Goal: Information Seeking & Learning: Check status

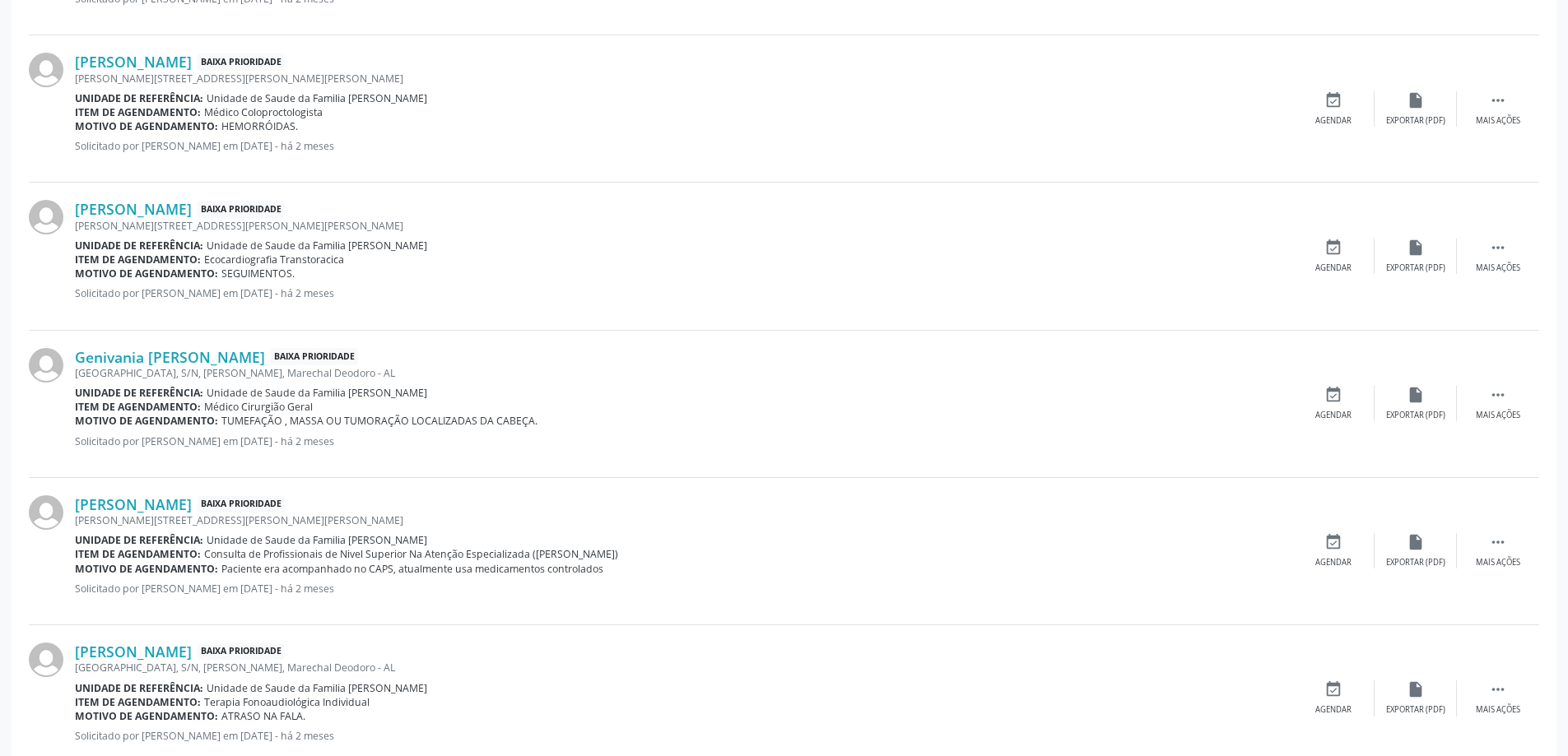
scroll to position [1152, 0]
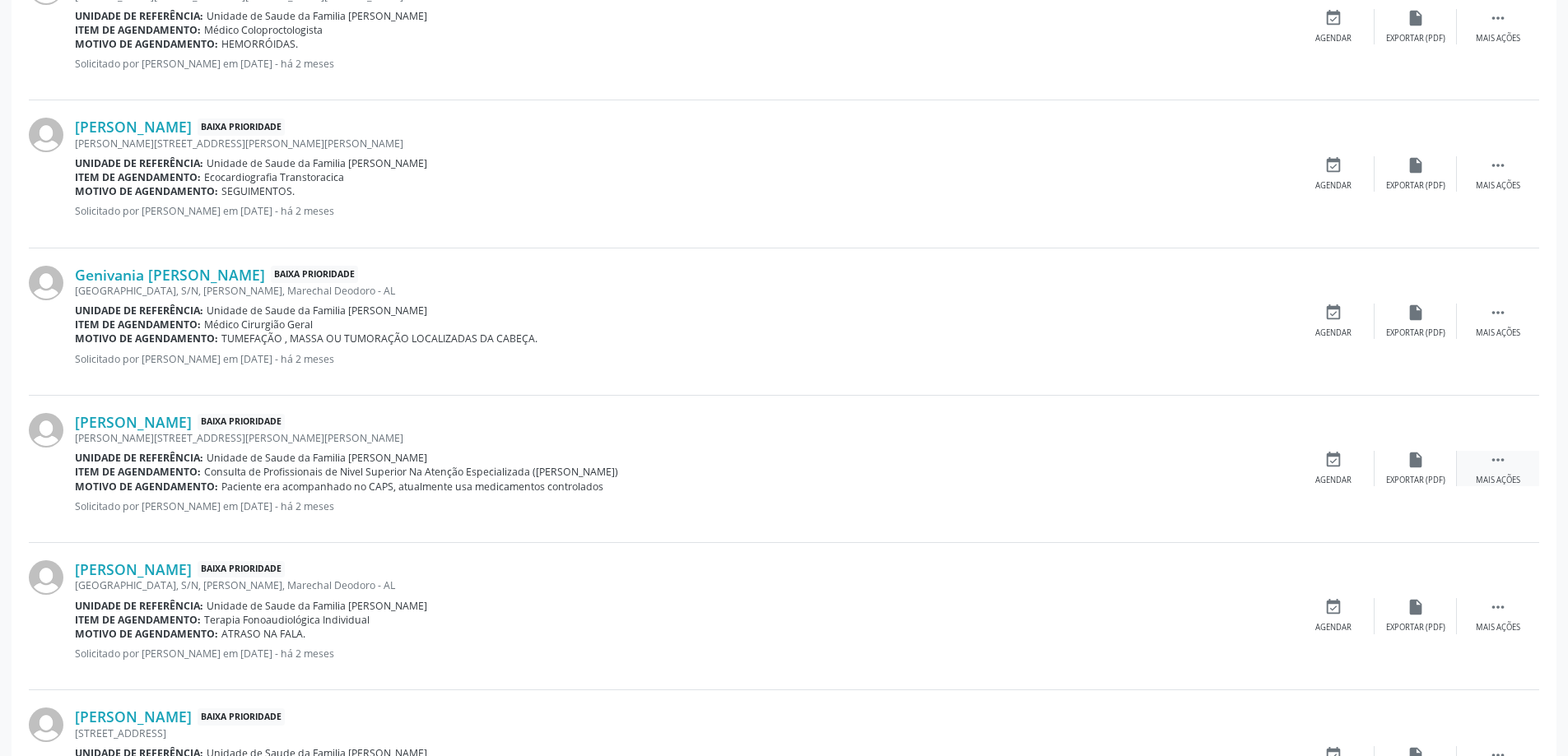
click at [1510, 480] on div "Mais ações" at bounding box center [1498, 480] width 45 height 12
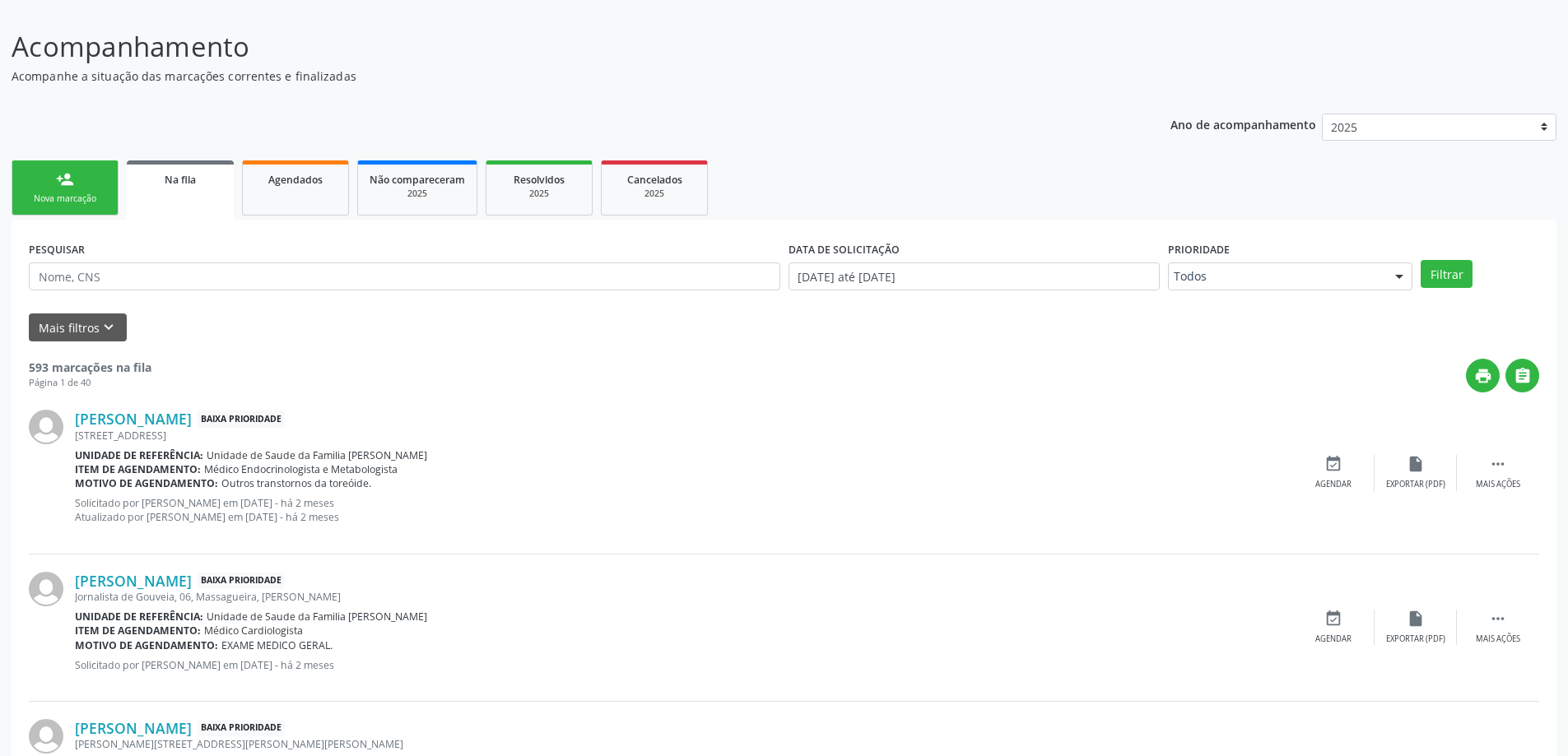
scroll to position [0, 0]
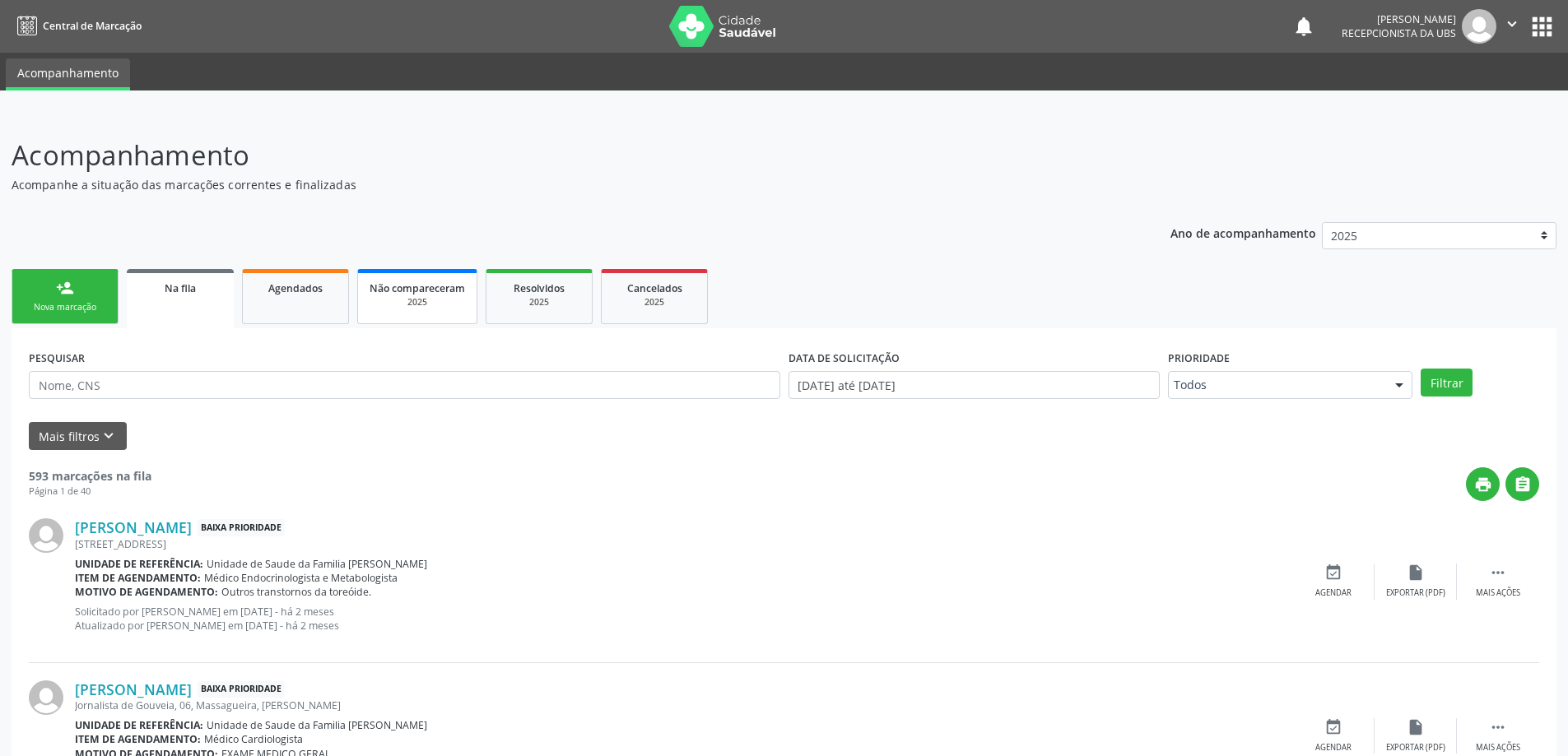
click at [449, 296] on div "2025" at bounding box center [418, 303] width 96 height 13
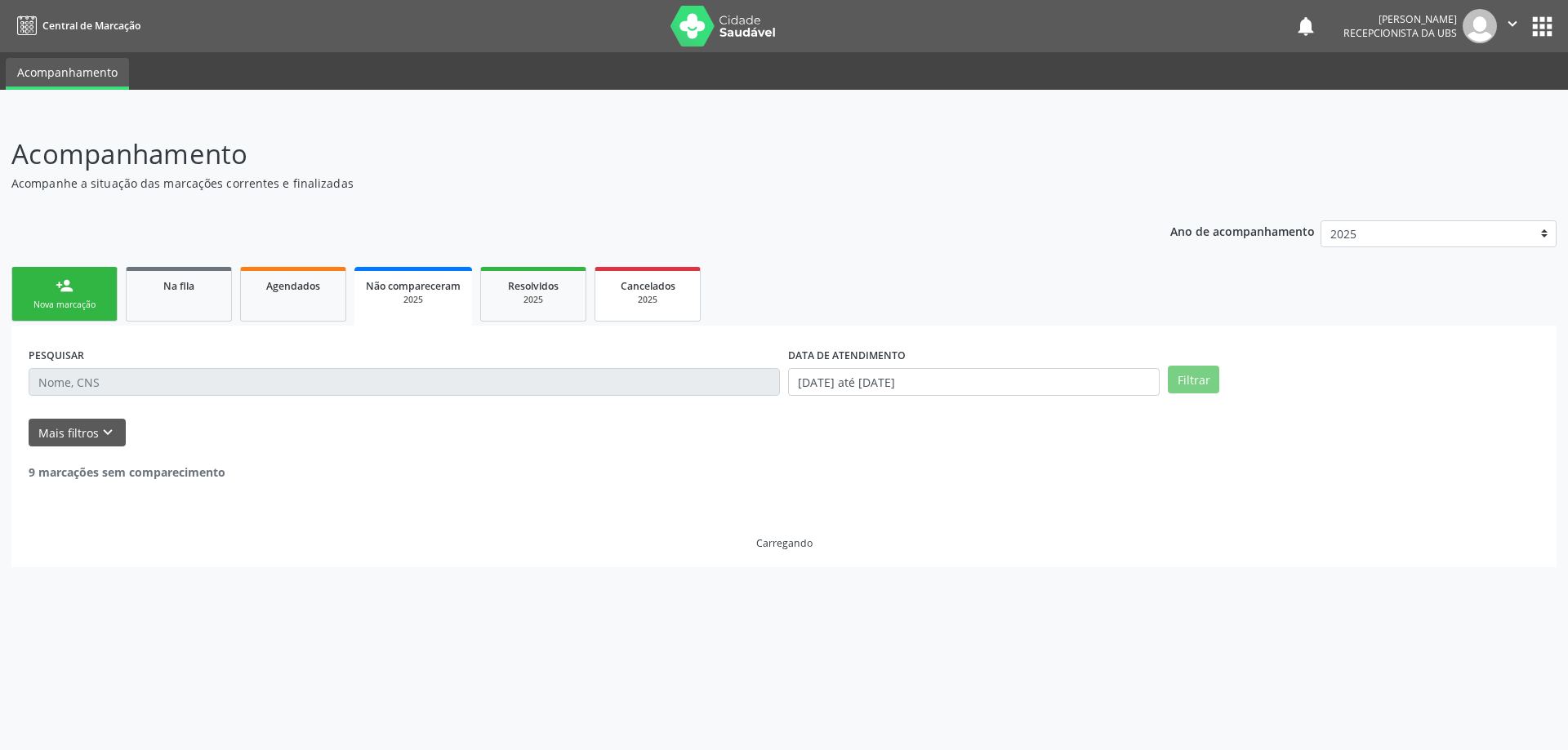
click at [609, 305] on div "2025" at bounding box center [648, 300] width 82 height 12
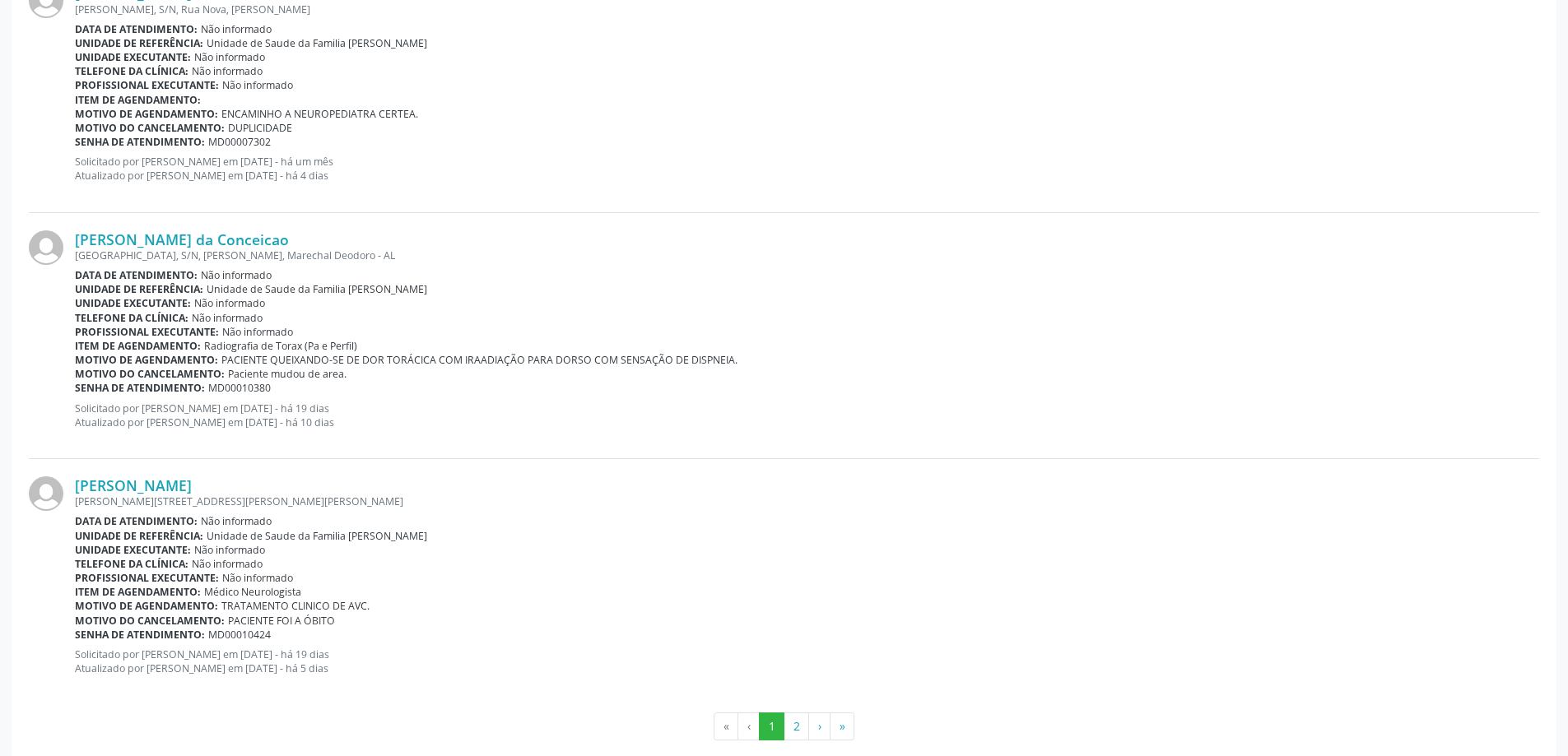
scroll to position [3481, 0]
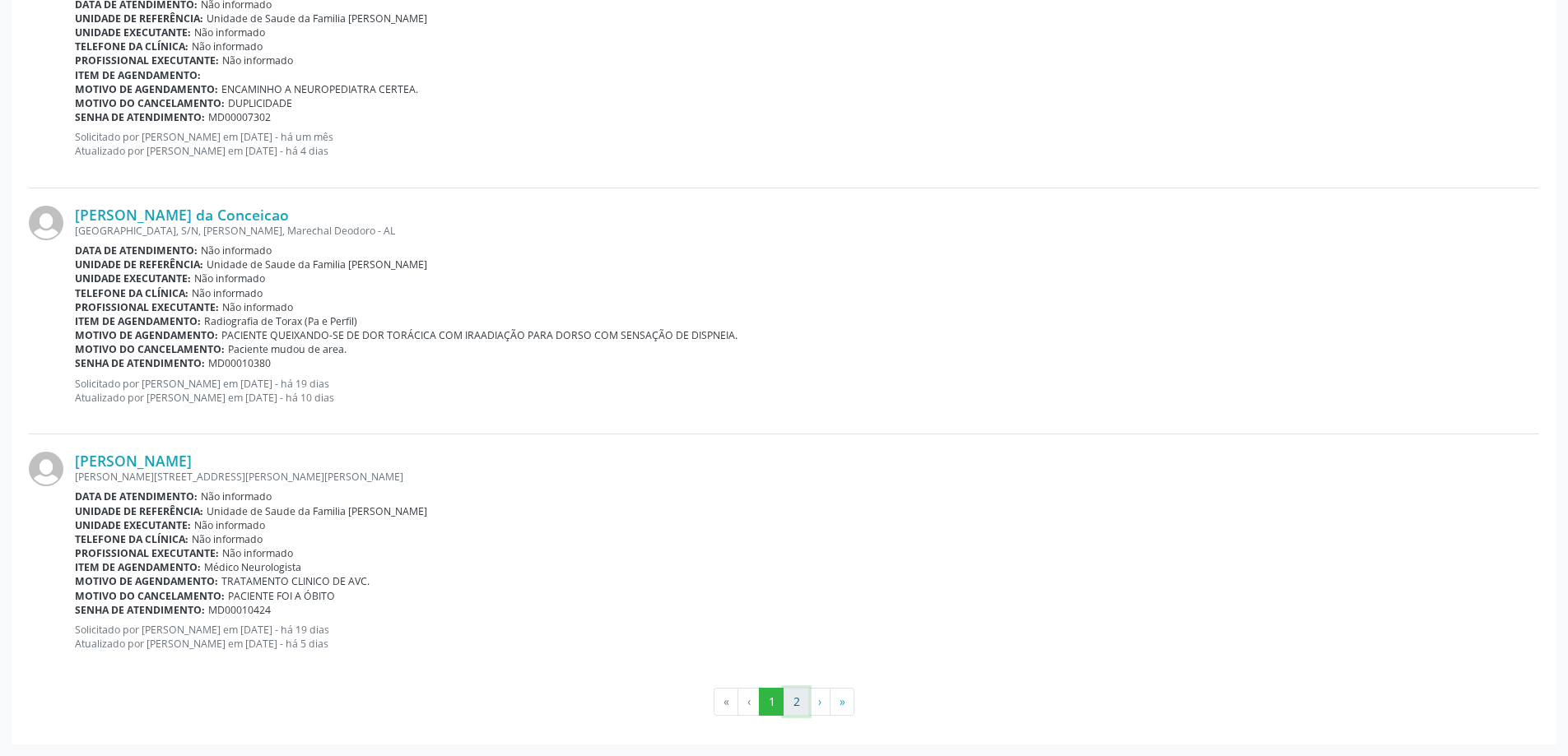
click at [796, 698] on button "2" at bounding box center [797, 701] width 25 height 28
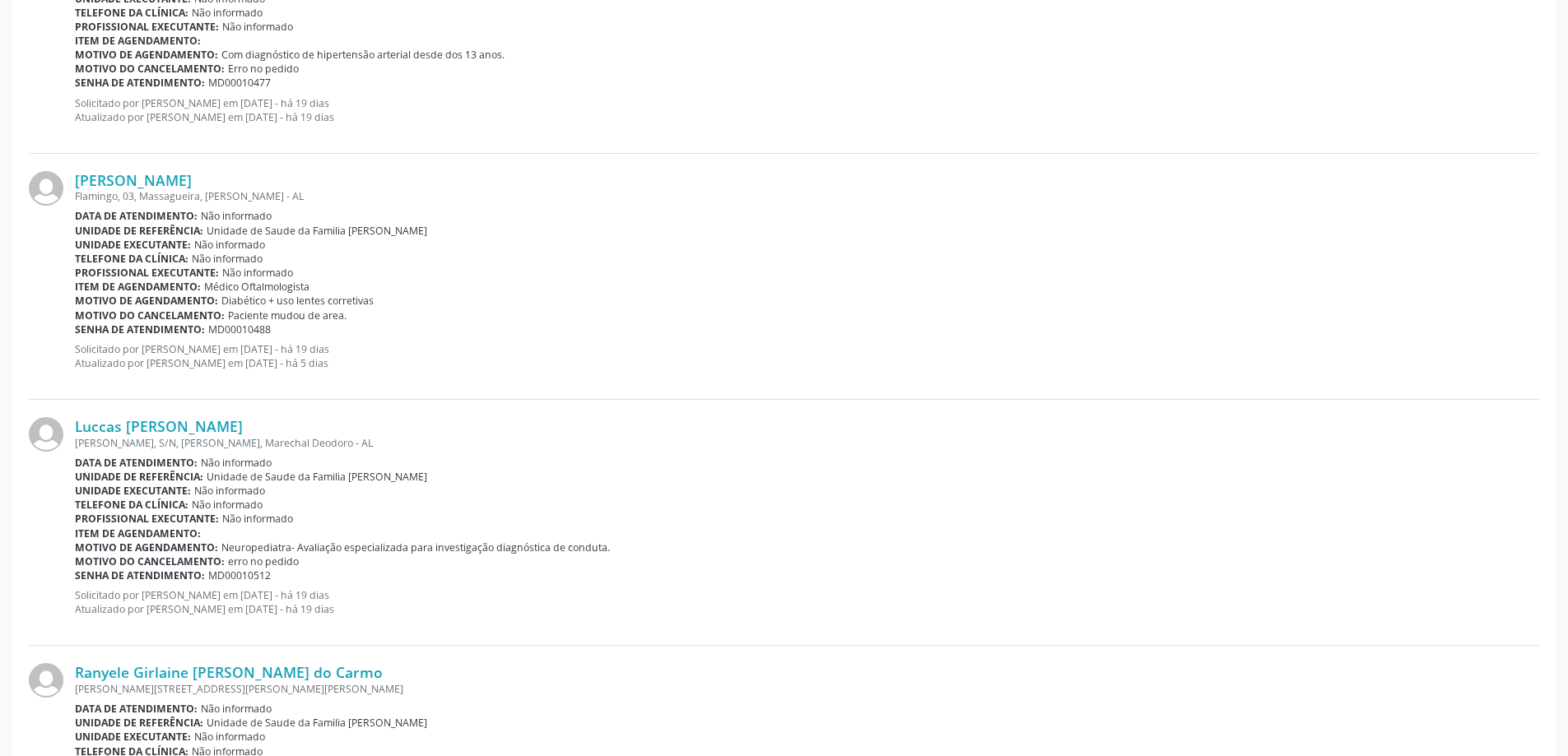
scroll to position [1070, 0]
click at [82, 172] on link "[PERSON_NAME]" at bounding box center [134, 176] width 116 height 18
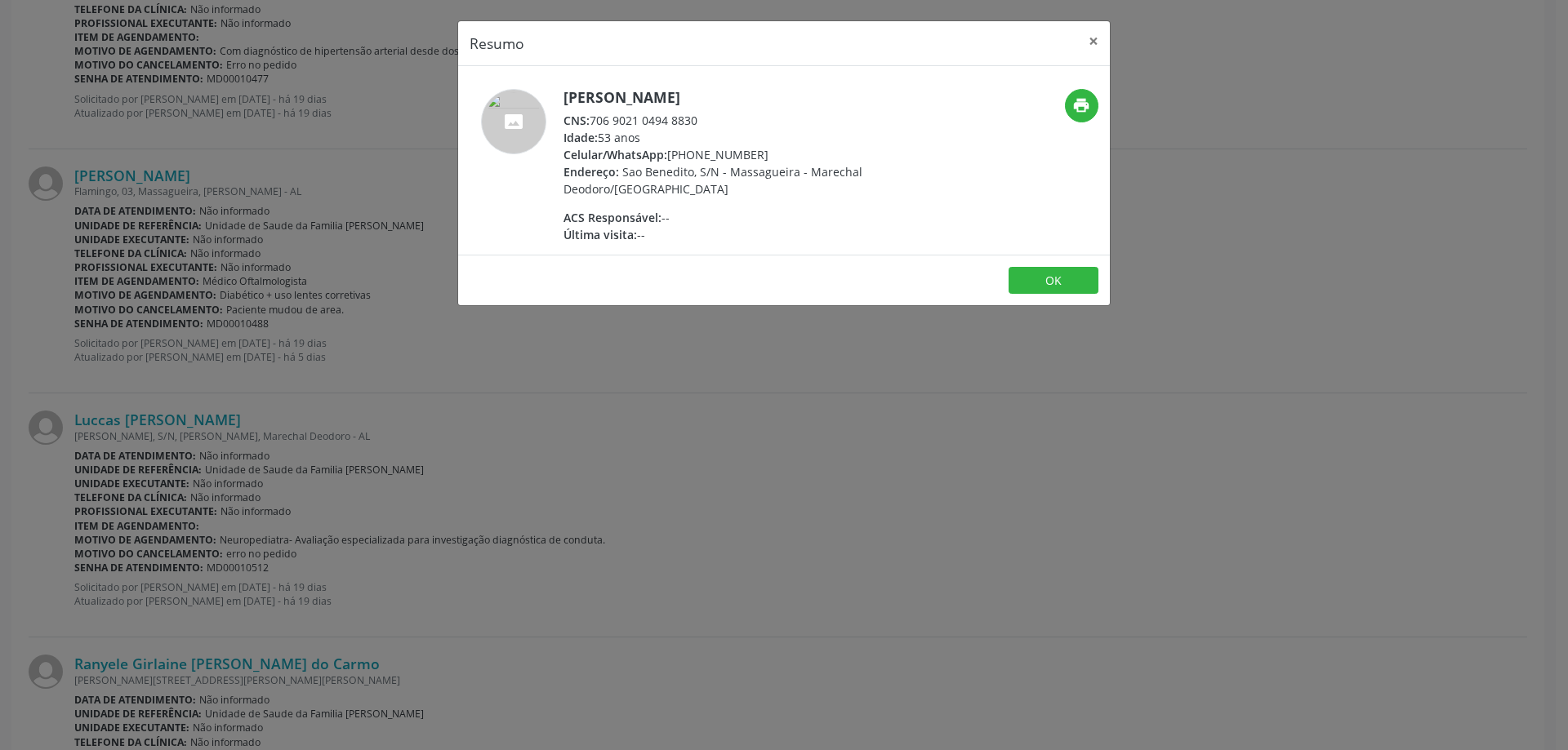
drag, startPoint x: 590, startPoint y: 117, endPoint x: 708, endPoint y: 122, distance: 118.1
click at [708, 122] on div "CNS: 706 9021 0494 8830" at bounding box center [722, 120] width 317 height 17
copy div "706 9021 0494 8830"
click at [1100, 39] on button "×" at bounding box center [1093, 41] width 33 height 40
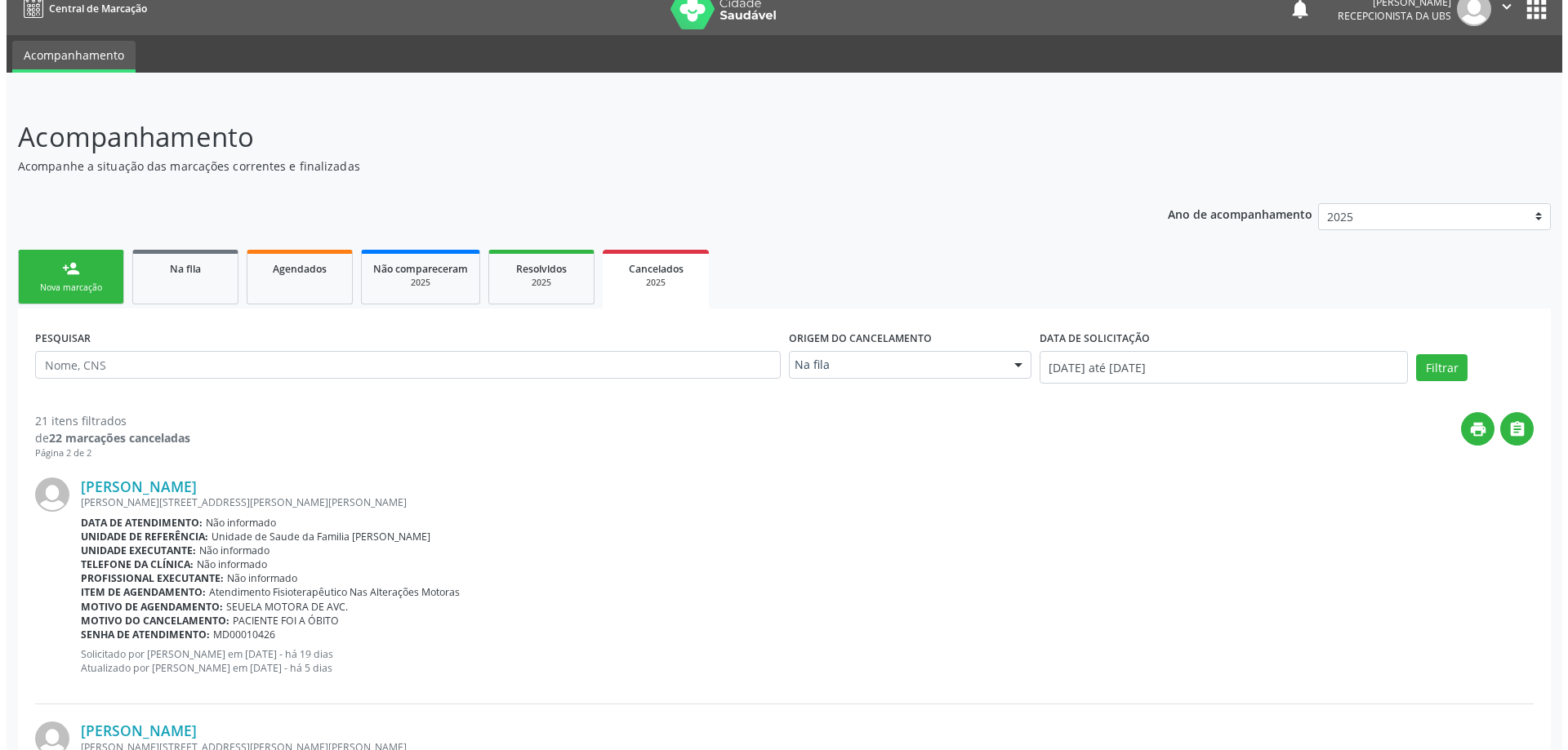
scroll to position [0, 0]
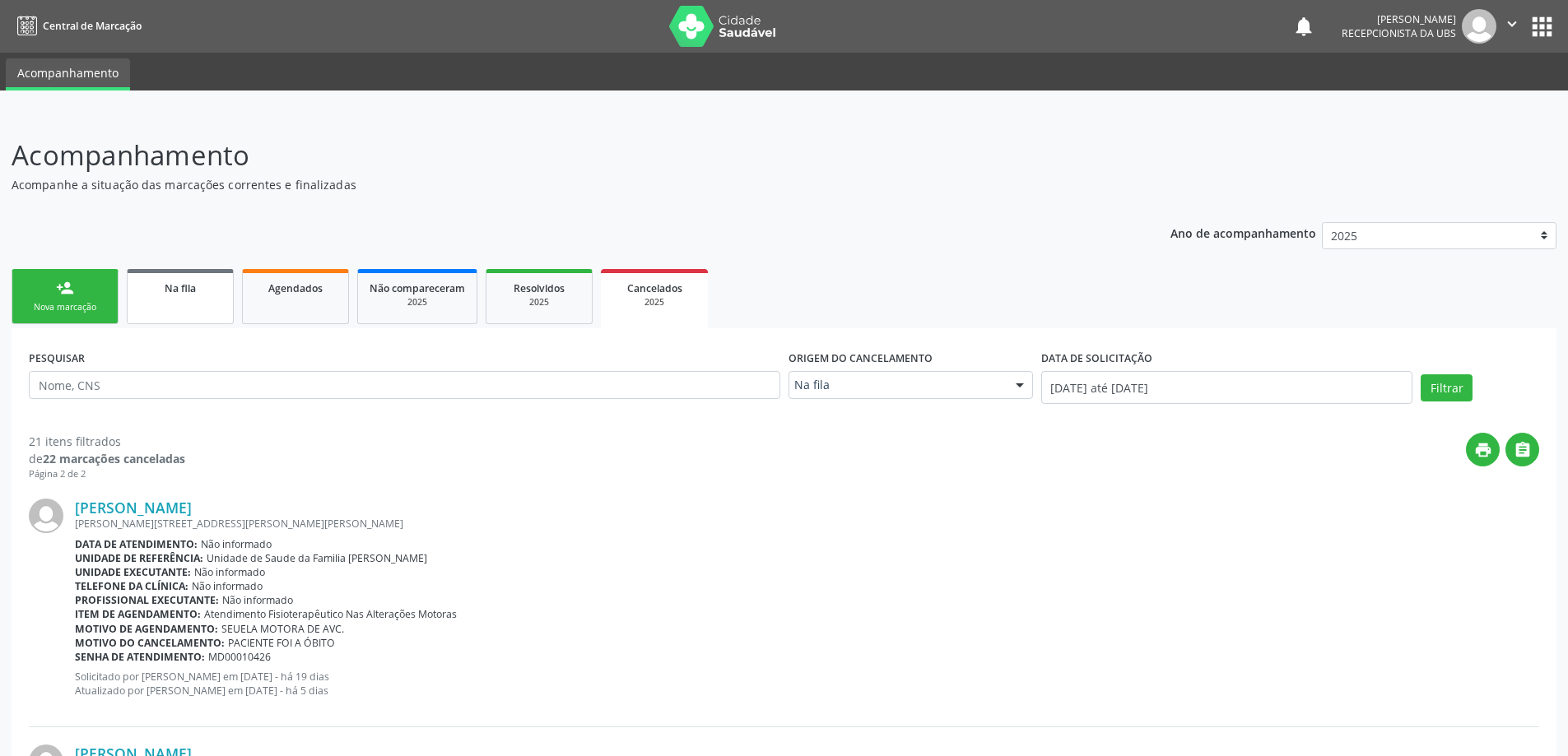
click at [212, 285] on div "Na fila" at bounding box center [180, 287] width 82 height 17
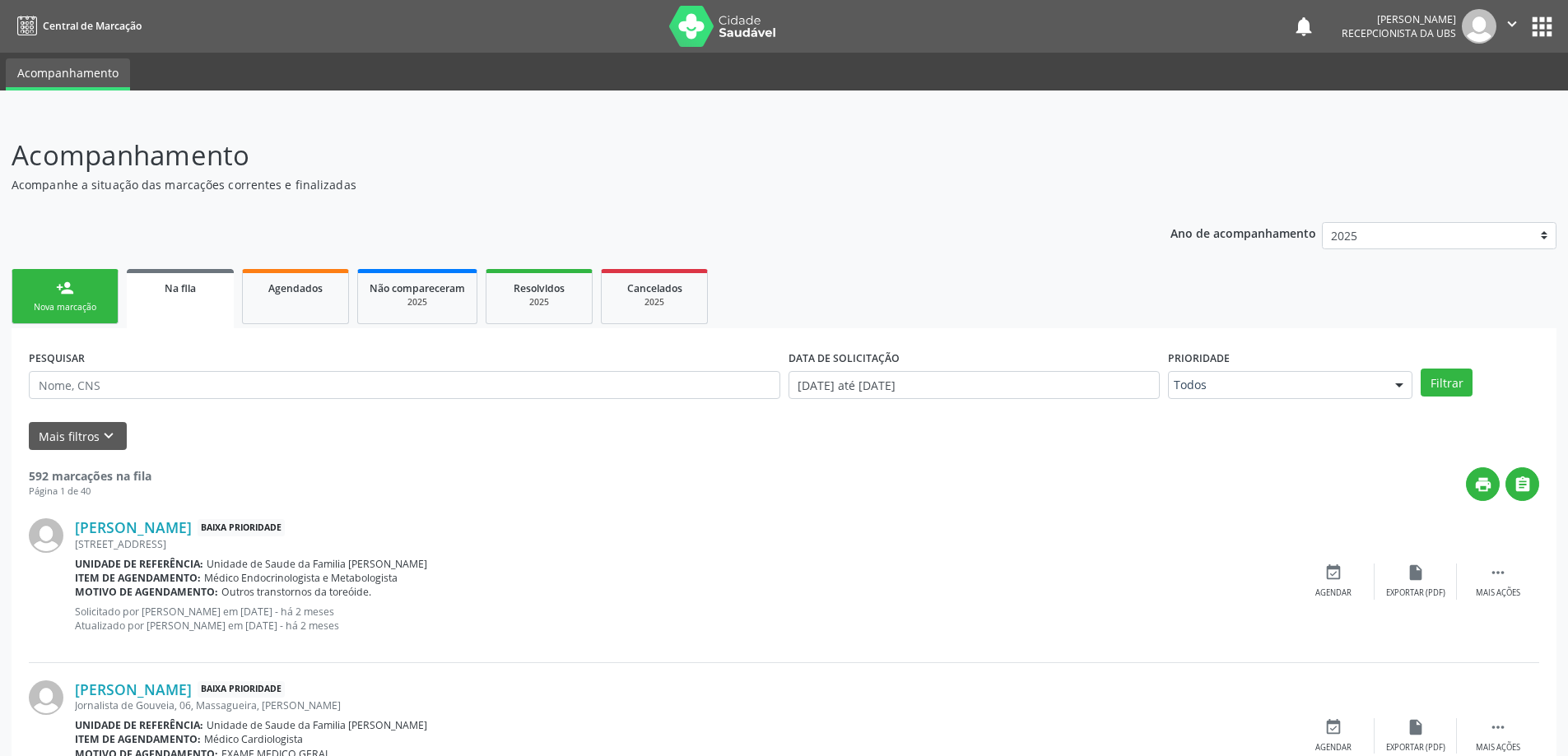
click at [99, 282] on link "person_add Nova marcação" at bounding box center [65, 296] width 107 height 56
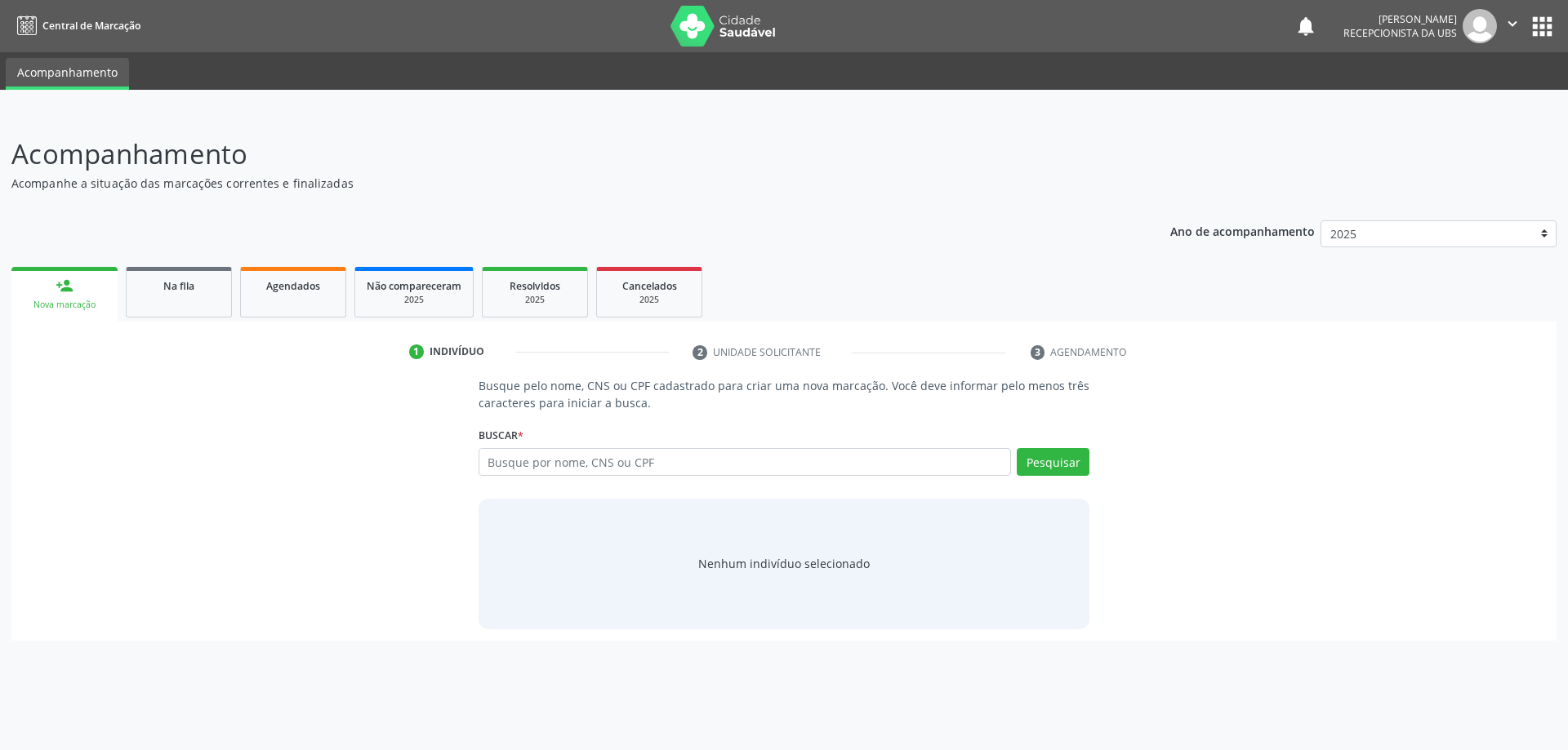
click at [565, 266] on ul "person_add Nova marcação Na fila Agendados Não compareceram 2025 Resolvidos 202…" at bounding box center [784, 292] width 1545 height 59
click at [564, 283] on div "Resolvidos" at bounding box center [535, 284] width 82 height 17
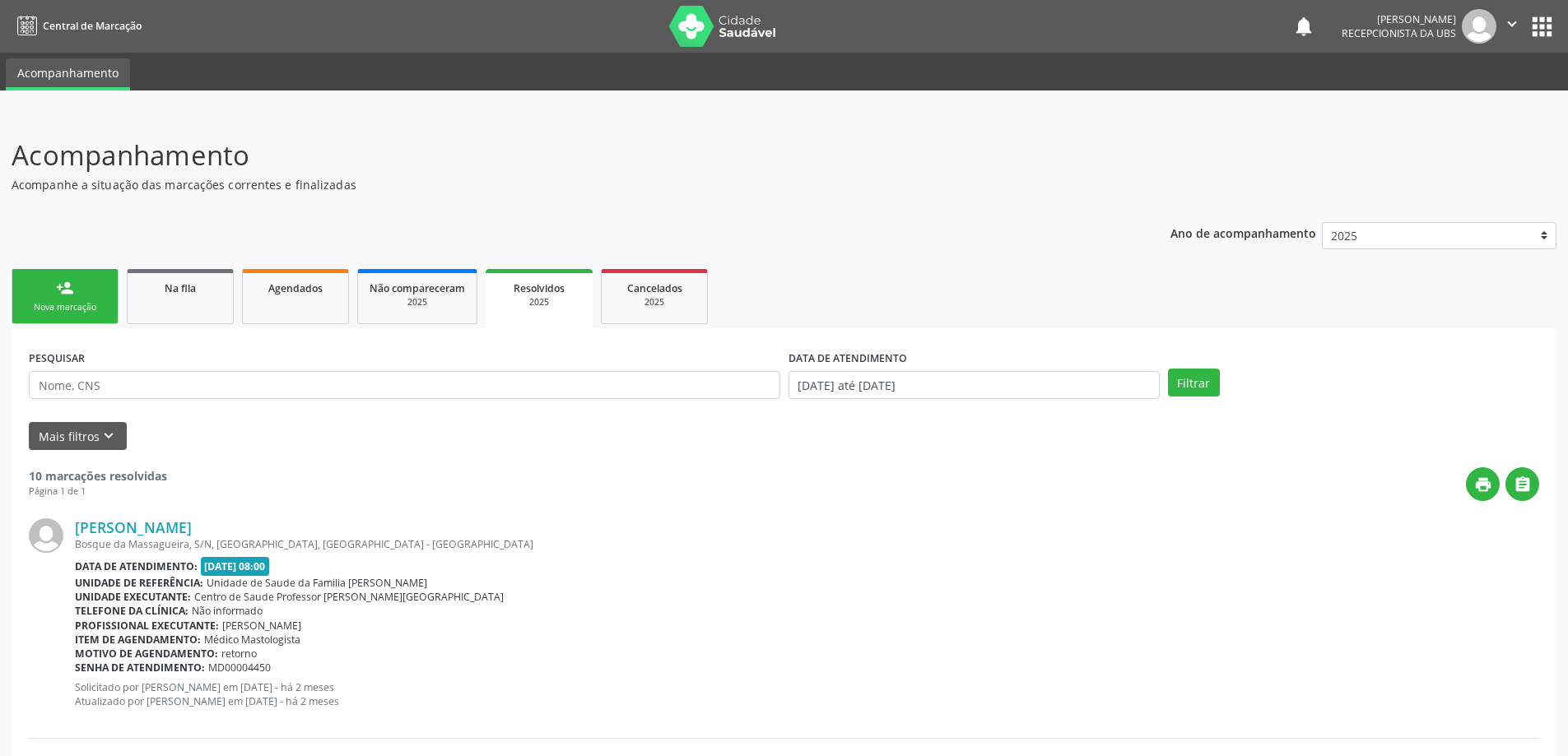
click at [87, 303] on div "Nova marcação" at bounding box center [65, 307] width 82 height 13
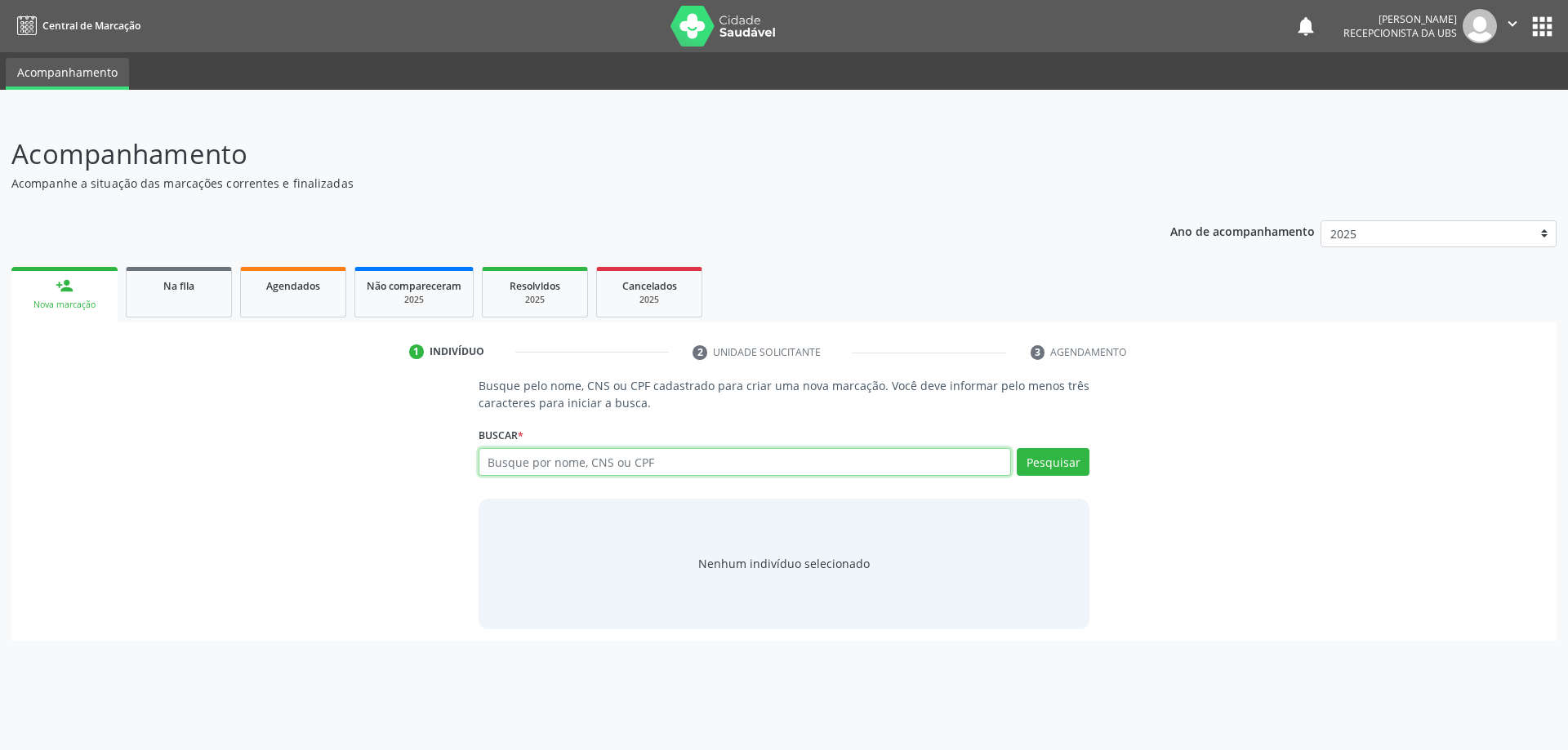
click at [537, 475] on input "text" at bounding box center [745, 461] width 533 height 28
click at [413, 311] on link "Não compareceram 2025" at bounding box center [414, 291] width 119 height 51
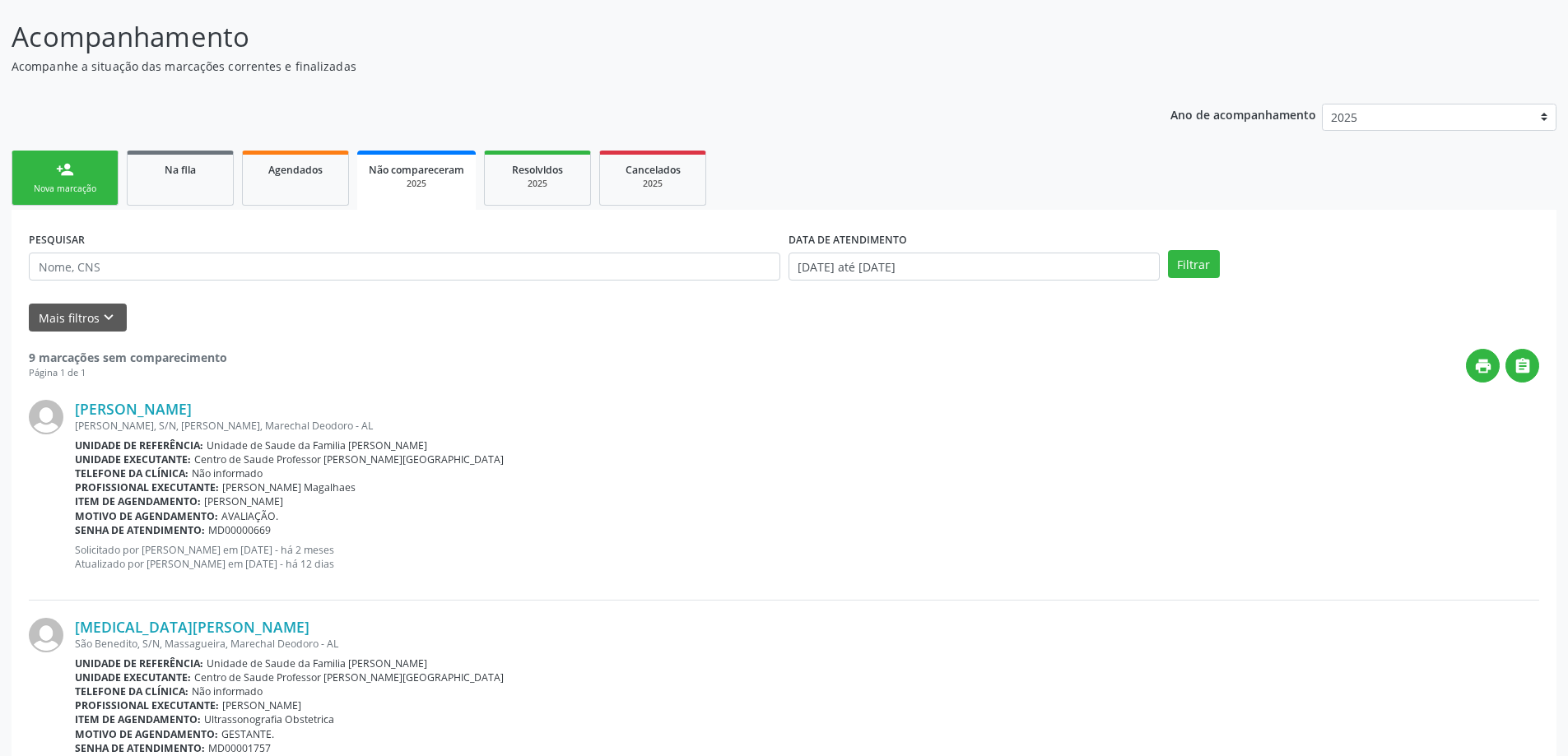
scroll to position [90, 0]
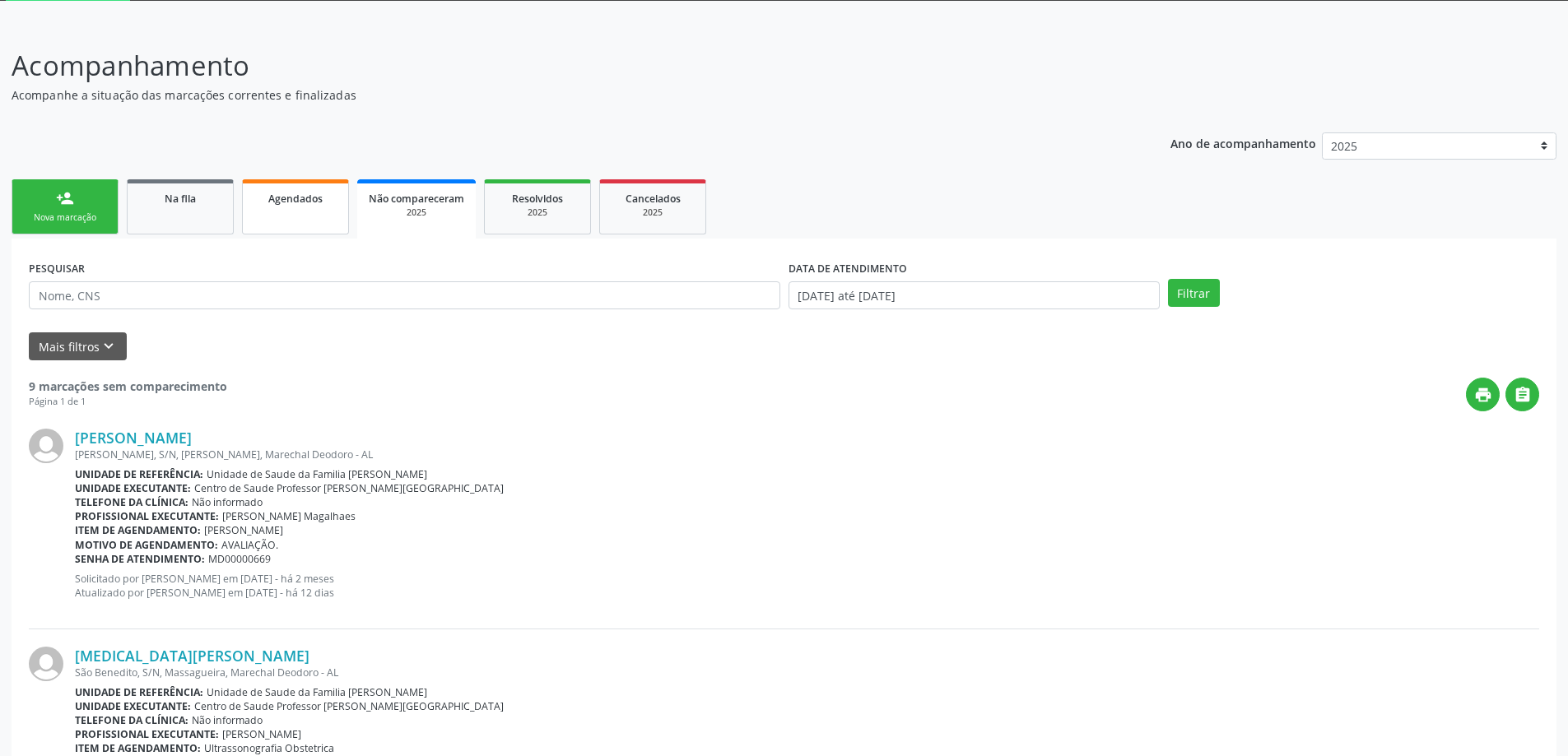
click at [319, 212] on link "Agendados" at bounding box center [295, 207] width 107 height 56
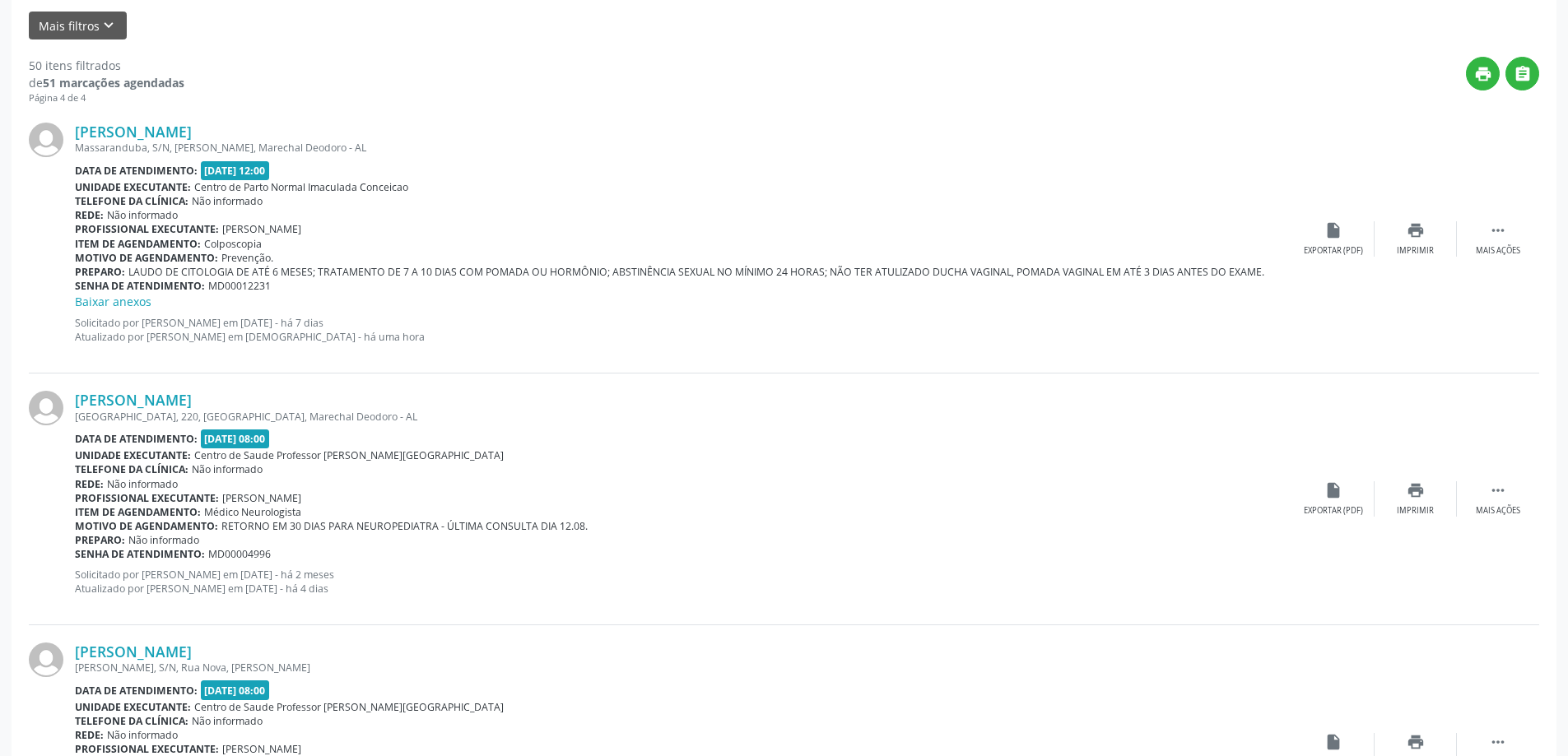
scroll to position [411, 0]
click at [1431, 234] on div "print Imprimir" at bounding box center [1416, 238] width 82 height 36
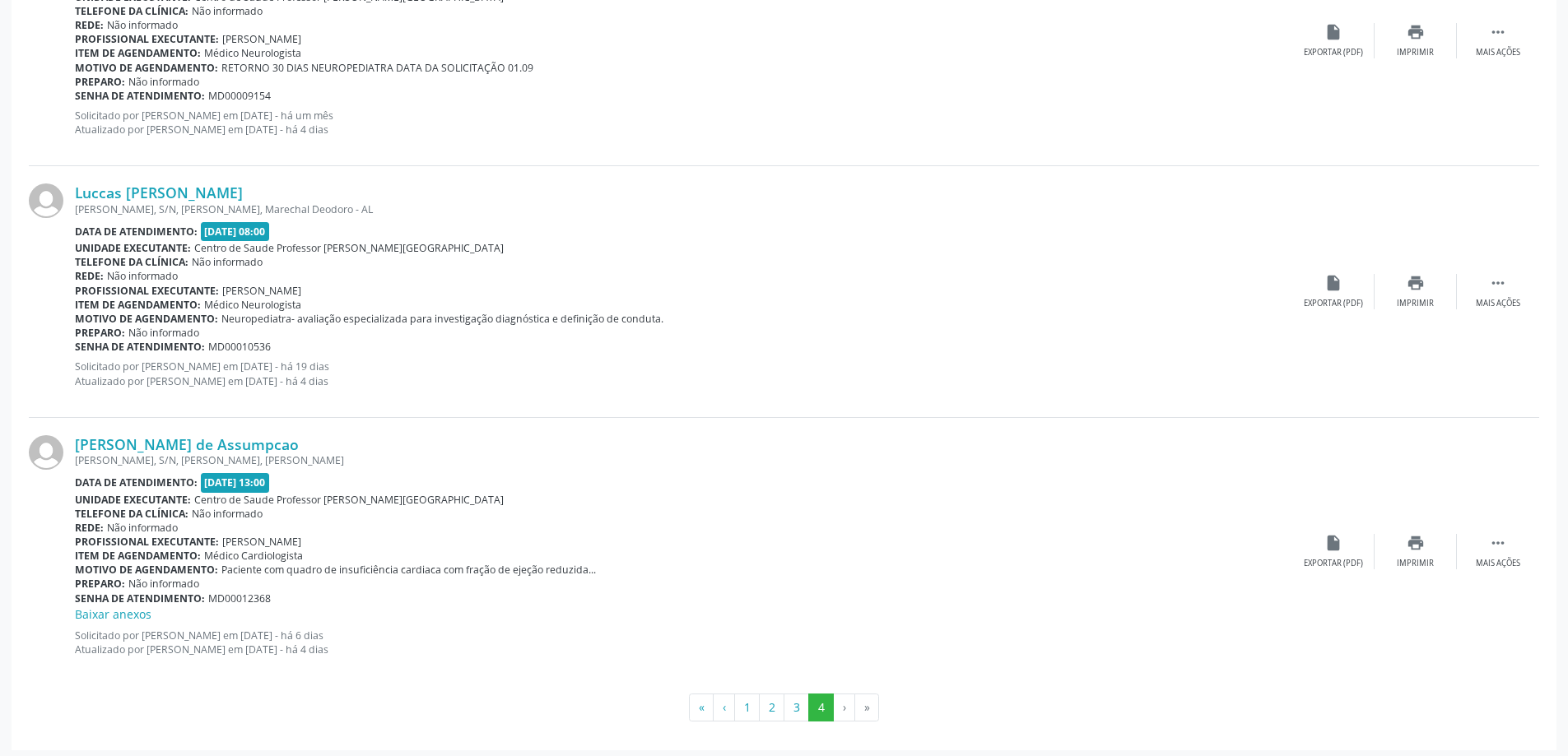
scroll to position [1127, 0]
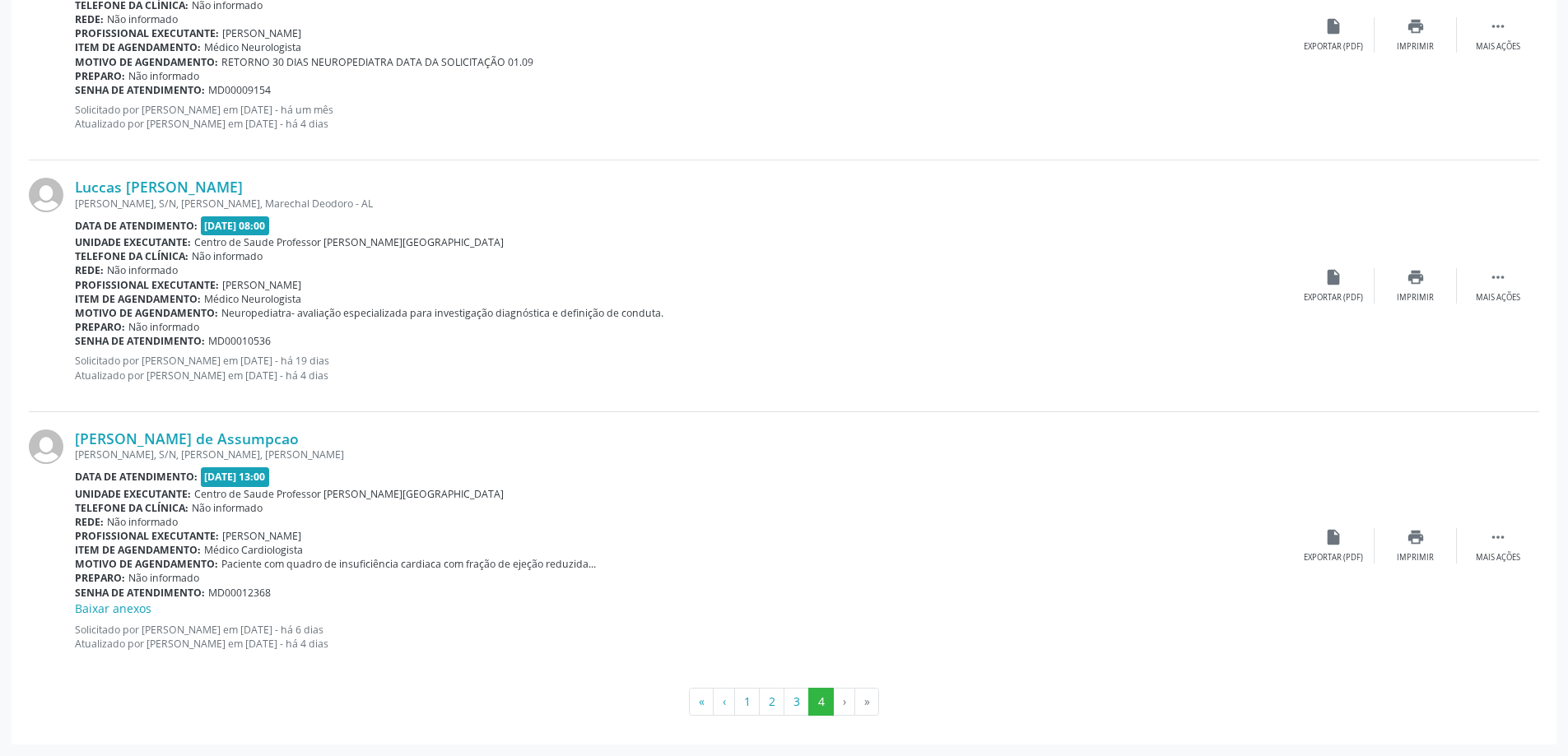
click at [866, 698] on li "»" at bounding box center [867, 701] width 24 height 28
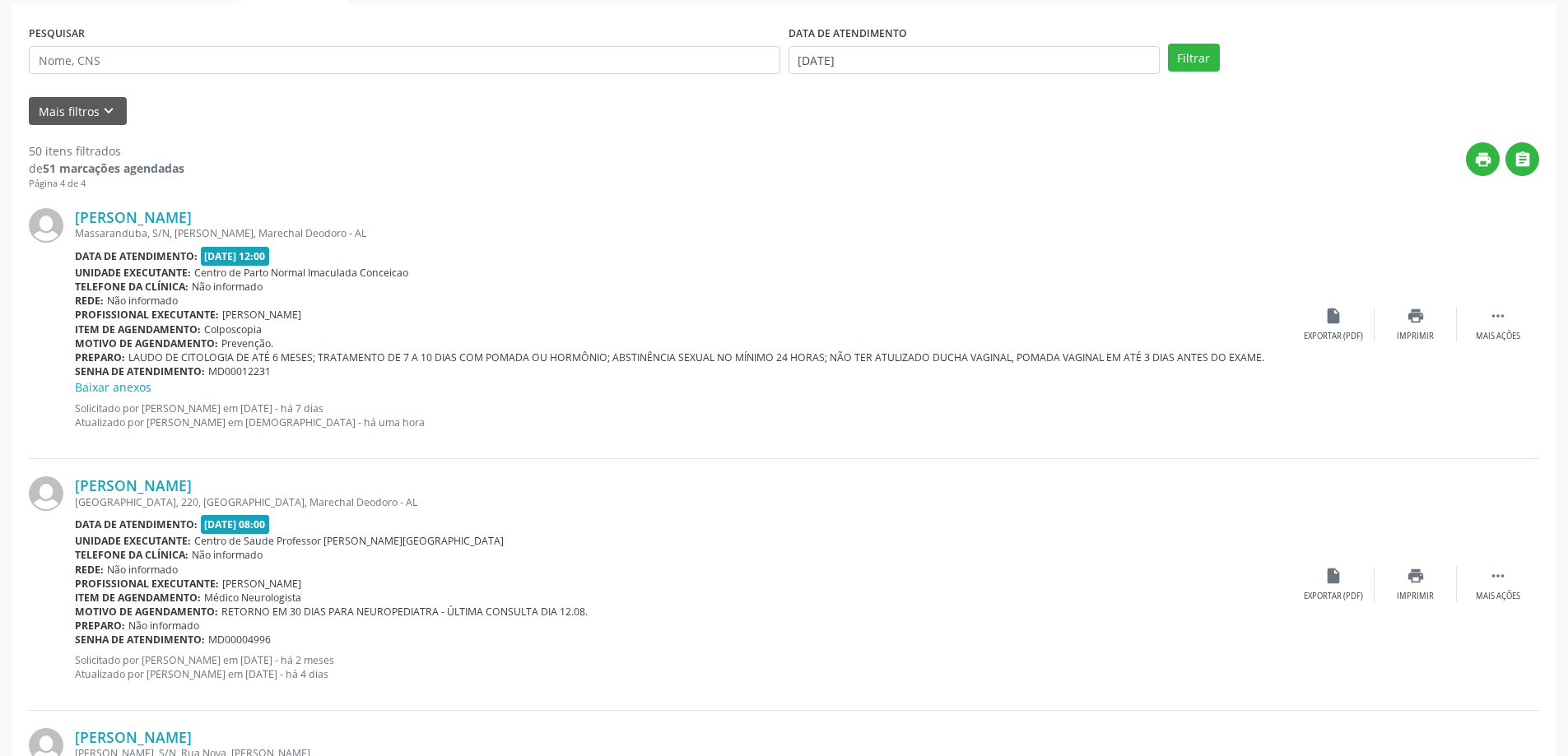
scroll to position [304, 0]
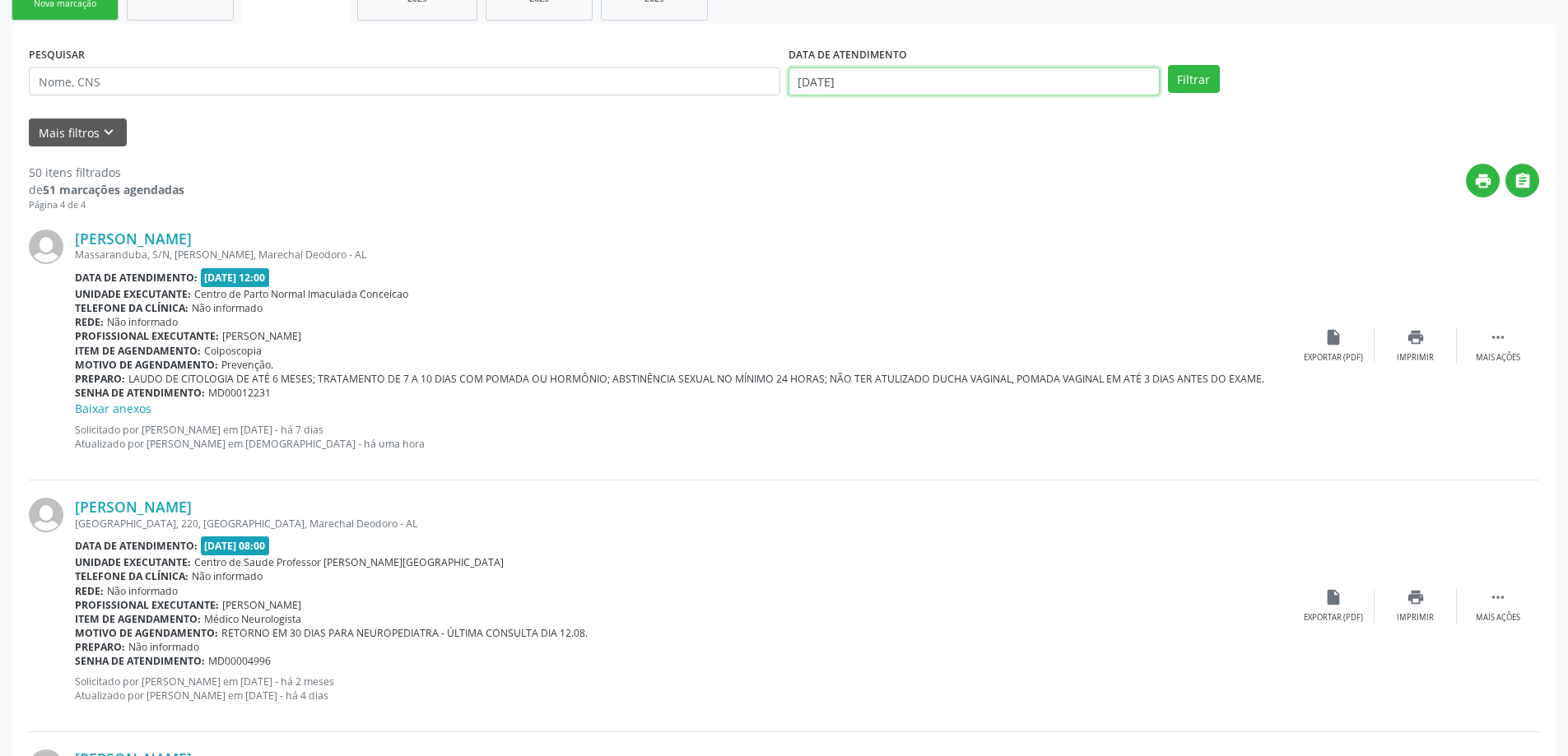
click at [846, 84] on input "[DATE]" at bounding box center [974, 81] width 371 height 28
click at [835, 164] on span "29" at bounding box center [842, 165] width 32 height 32
type input "[DATE]"
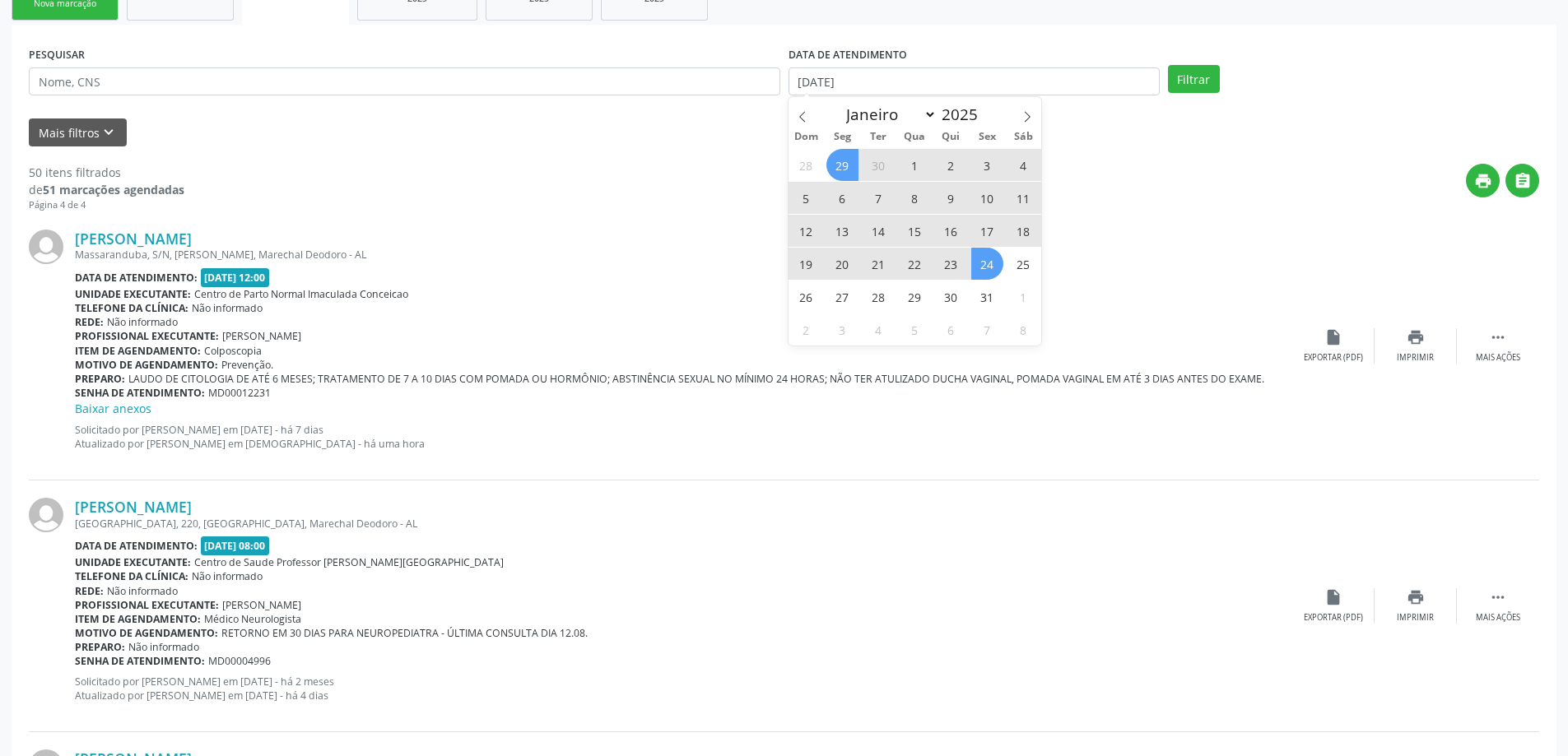
click at [995, 267] on span "24" at bounding box center [987, 264] width 32 height 32
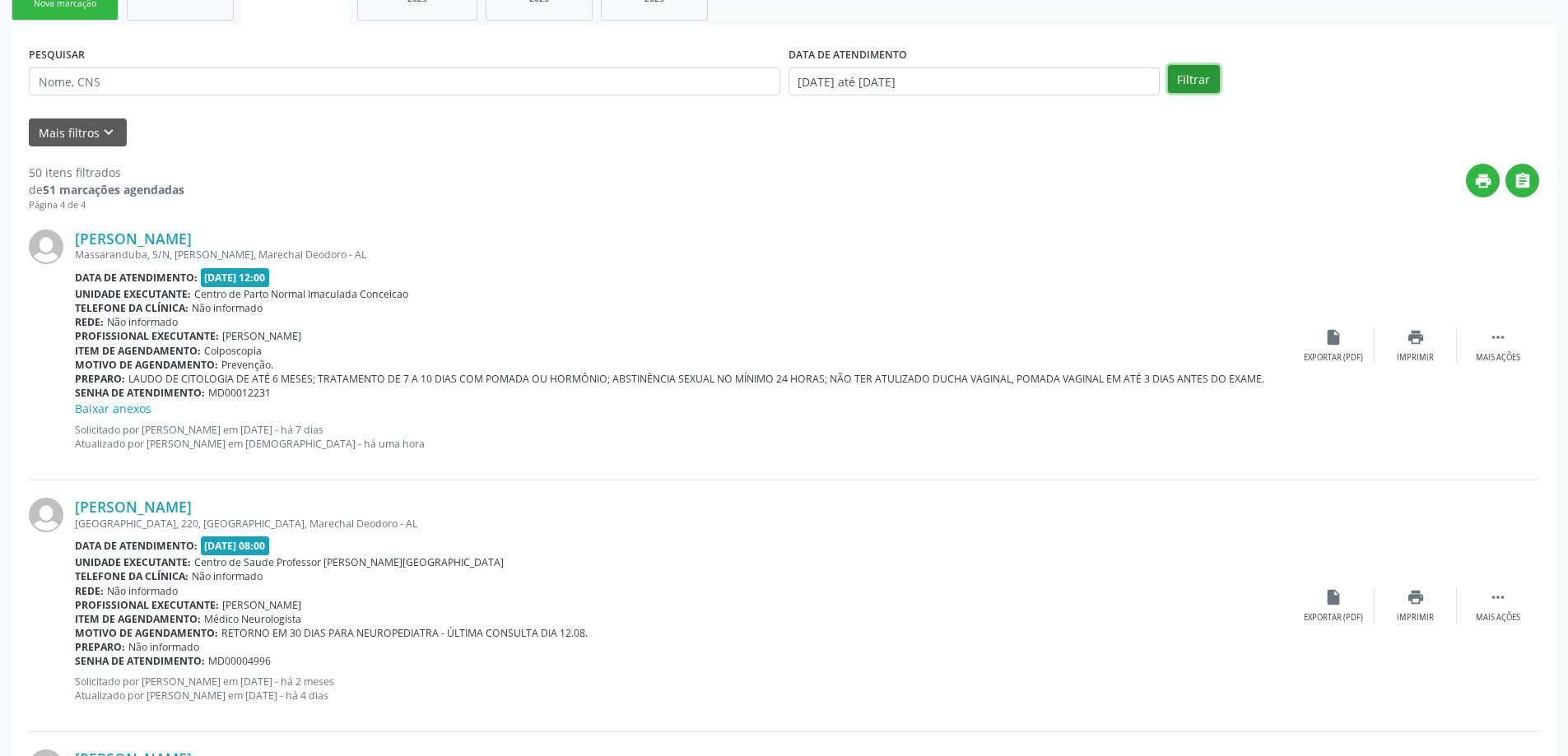
click at [1198, 85] on button "Filtrar" at bounding box center [1194, 79] width 52 height 28
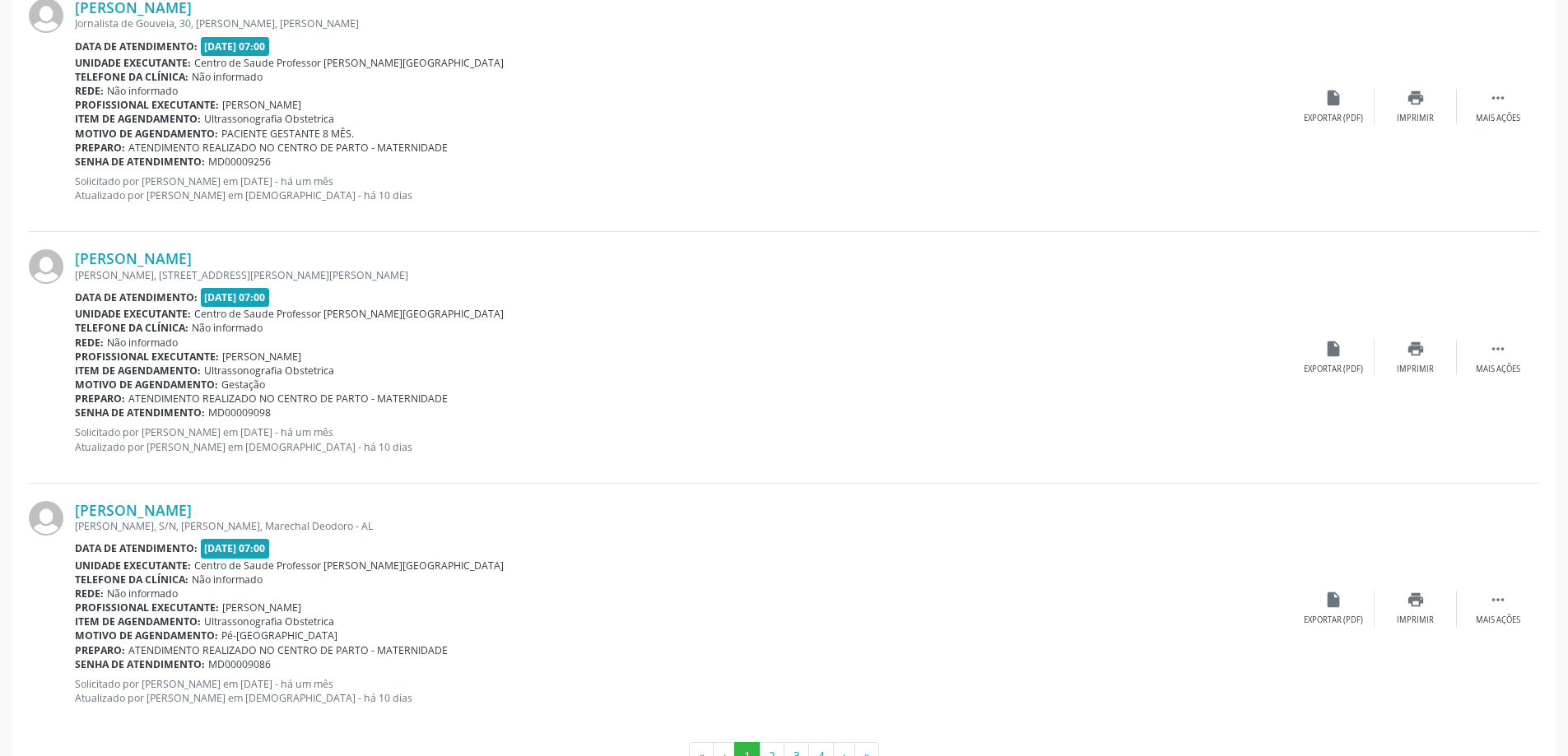
scroll to position [3605, 0]
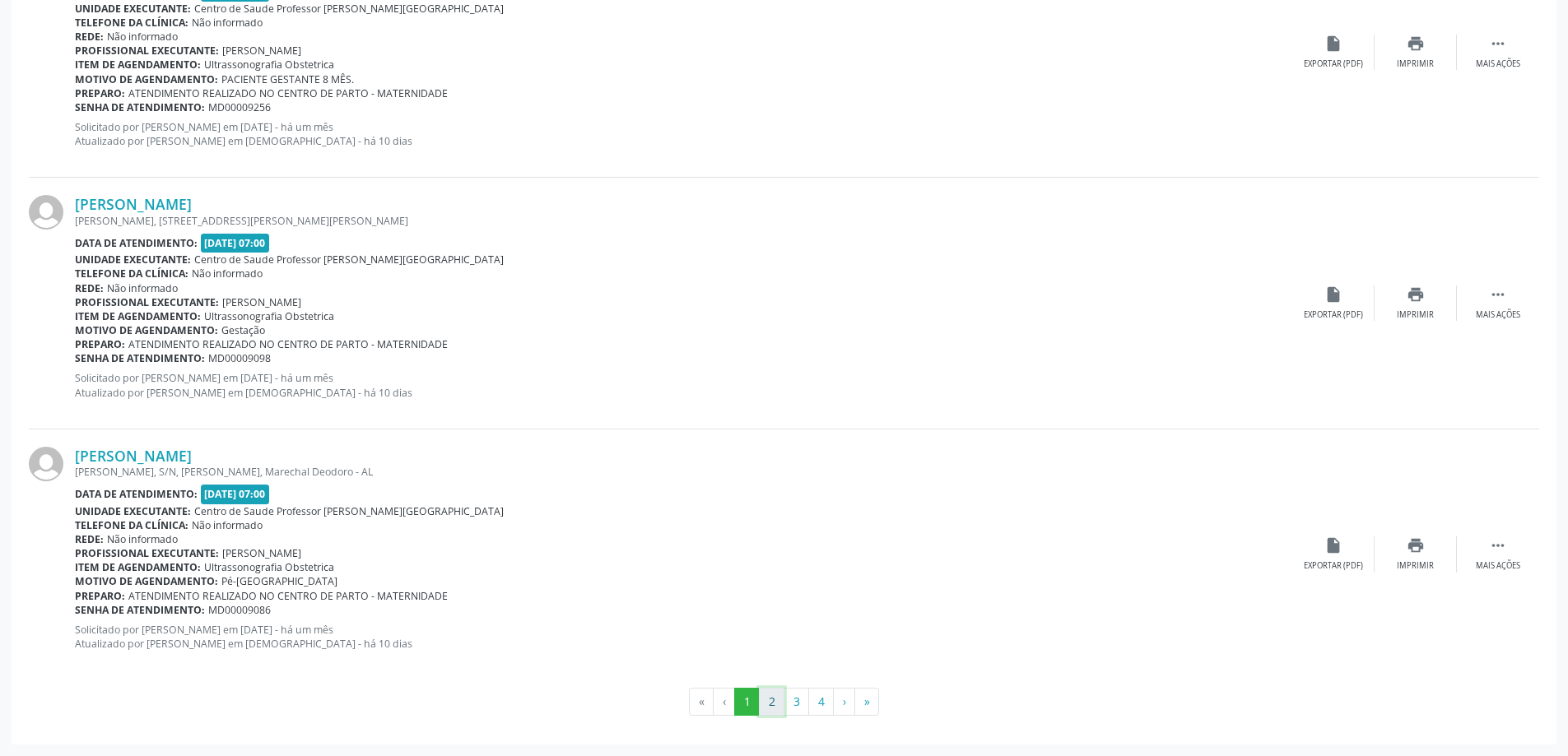
click at [771, 696] on button "2" at bounding box center [771, 701] width 25 height 28
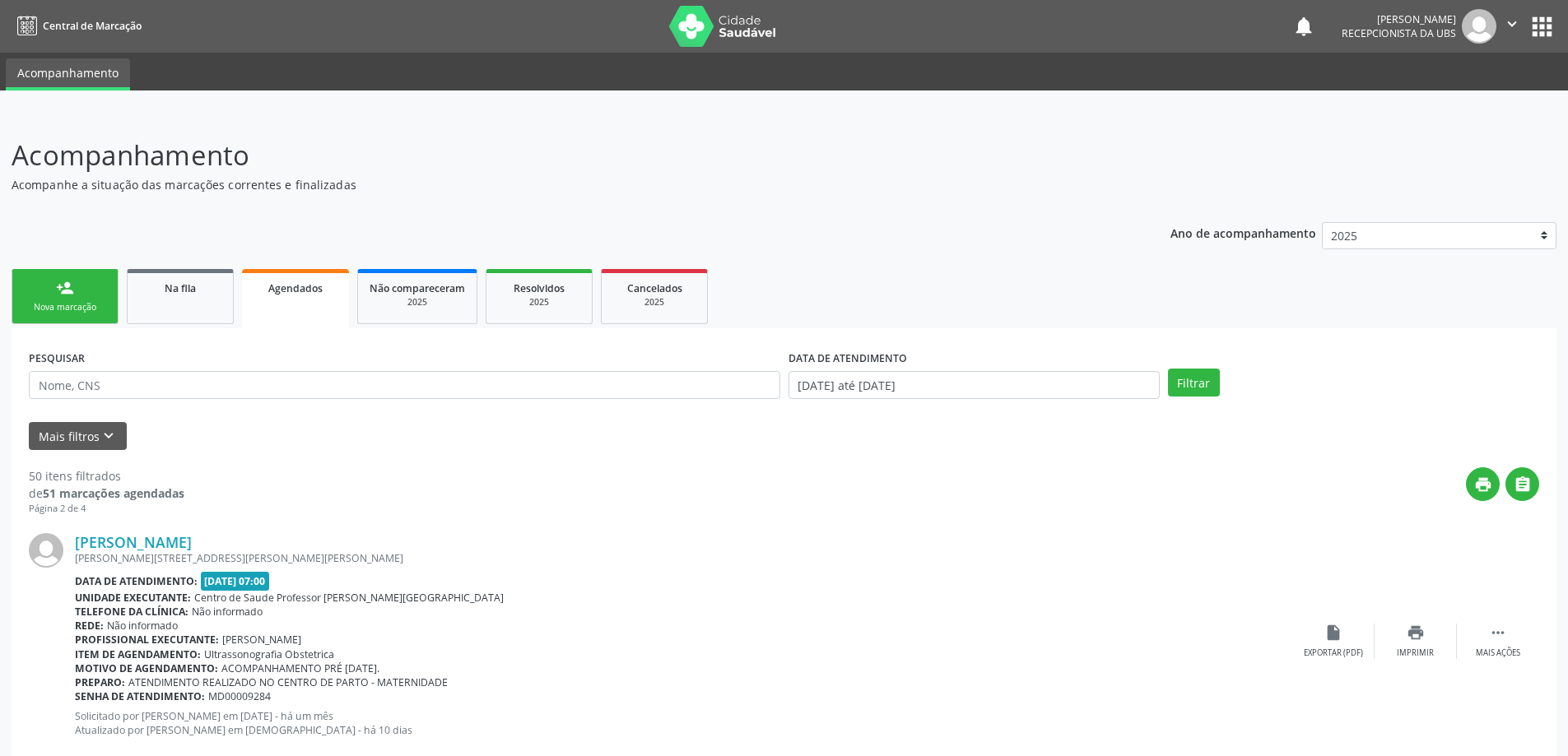
click at [768, 636] on div "Profissional executante: [PERSON_NAME]" at bounding box center [684, 640] width 1218 height 14
click at [190, 280] on div "Na fila" at bounding box center [180, 287] width 82 height 17
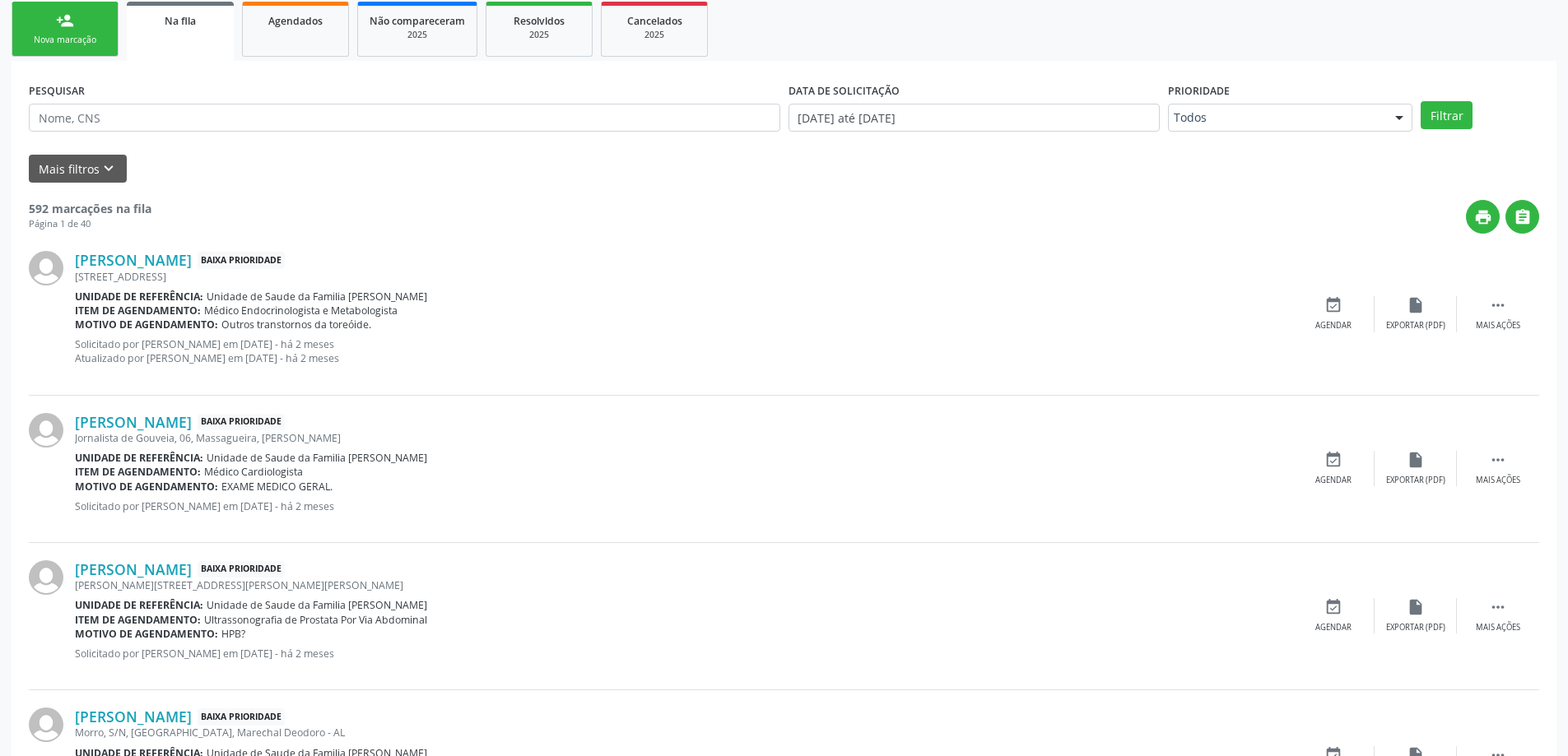
scroll to position [247, 0]
